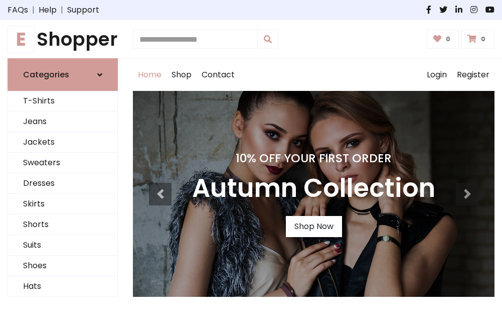
click at [251, 161] on h4 "10% Off Your First Order" at bounding box center [313, 158] width 243 height 14
click at [313, 226] on link "Shop Now" at bounding box center [314, 226] width 56 height 21
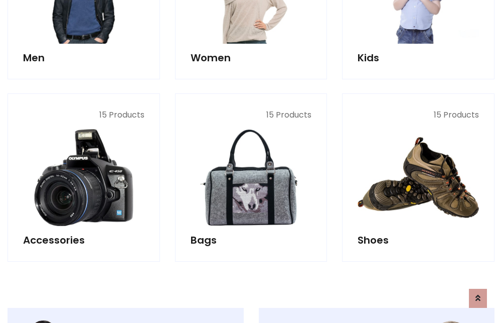
scroll to position [1000, 0]
